Goal: Register for event/course

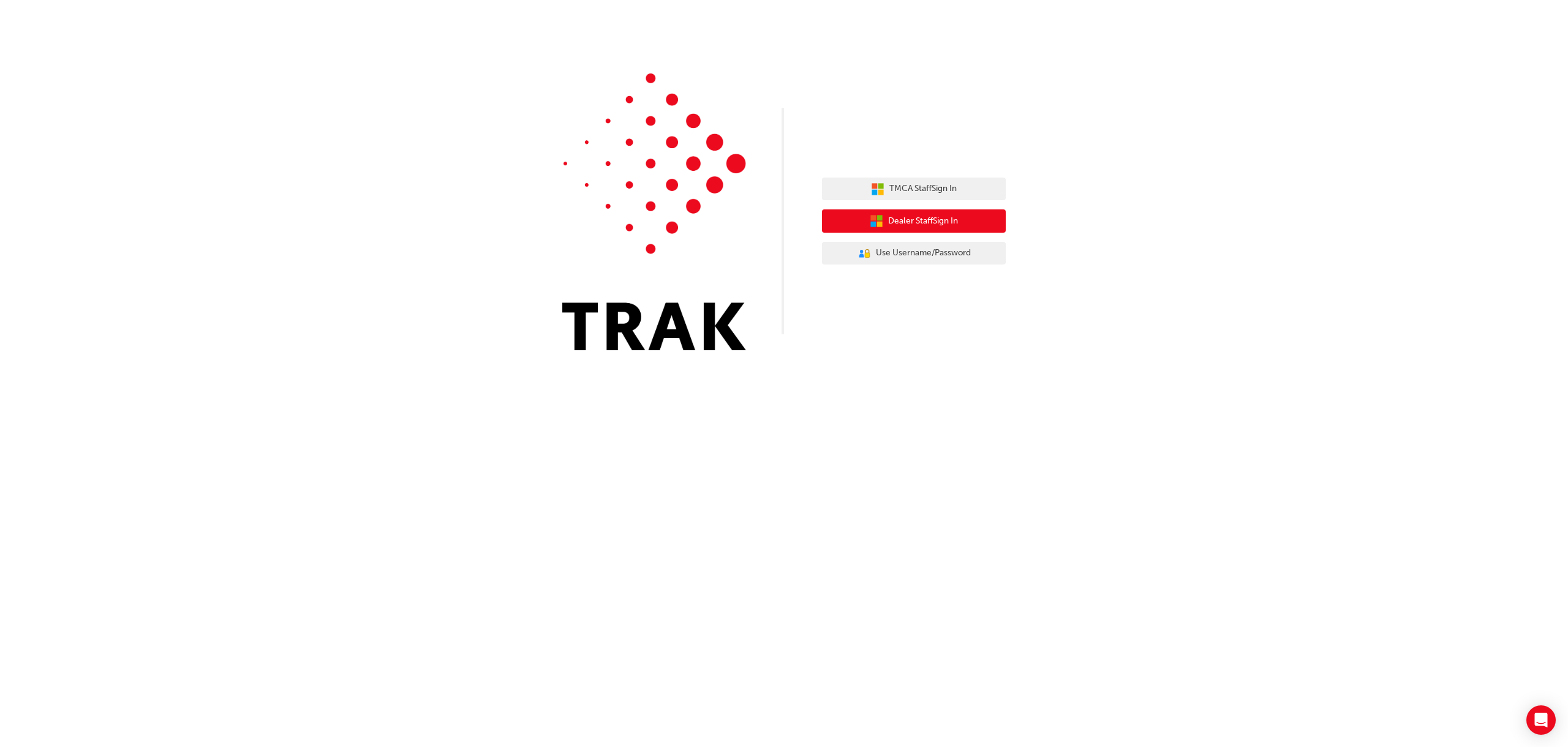
click at [636, 222] on span "Dealer Staff Sign In" at bounding box center [923, 222] width 70 height 14
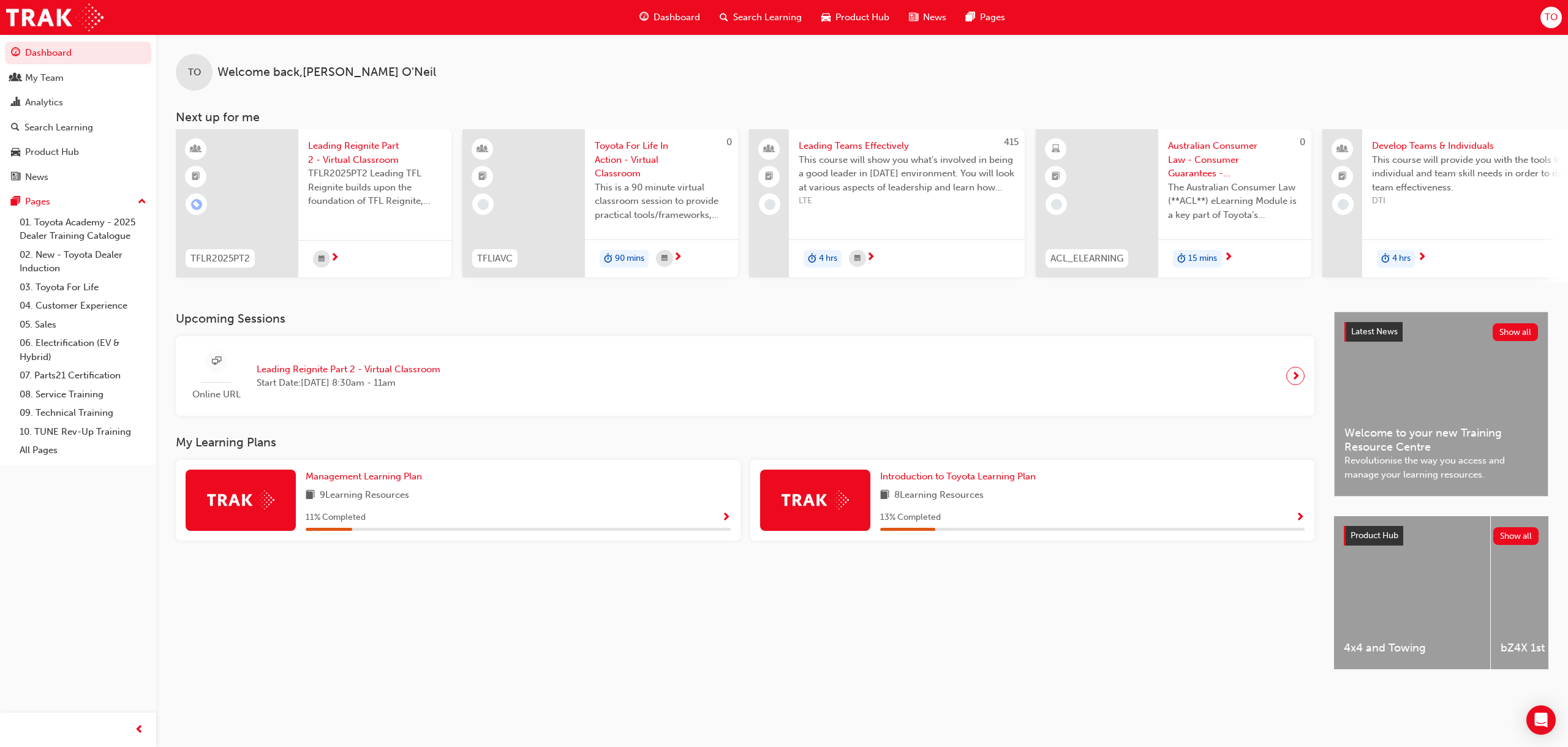
click at [269, 370] on span "Leading Reignite Part 2 - Virtual Classroom" at bounding box center [348, 370] width 184 height 14
